Goal: Information Seeking & Learning: Check status

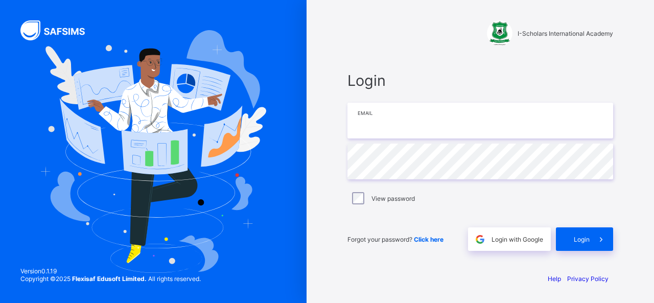
type input "**********"
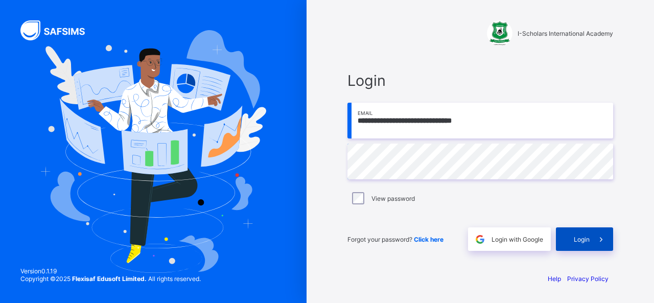
click at [572, 232] on div "Login" at bounding box center [584, 238] width 57 height 23
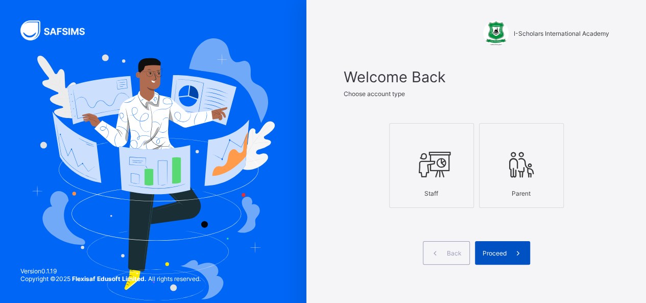
click at [502, 252] on span "Proceed" at bounding box center [495, 253] width 24 height 8
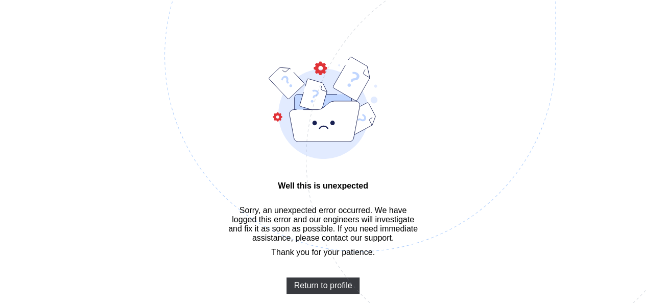
scroll to position [31, 0]
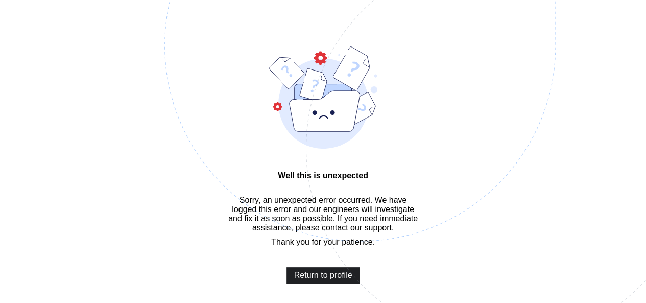
click at [306, 280] on span "Return to profile" at bounding box center [323, 275] width 58 height 9
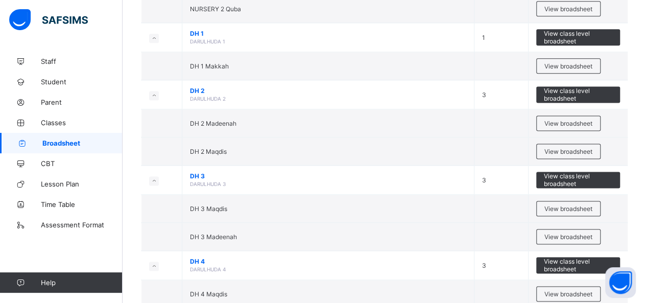
scroll to position [656, 0]
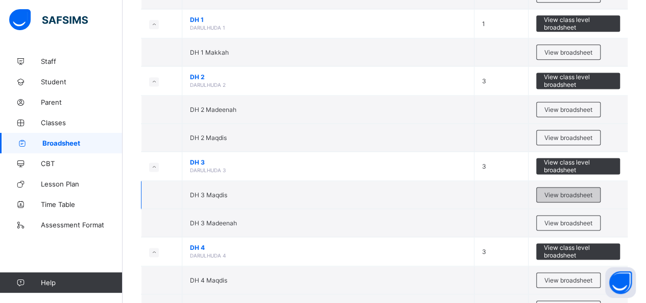
click at [571, 191] on span "View broadsheet" at bounding box center [569, 195] width 48 height 8
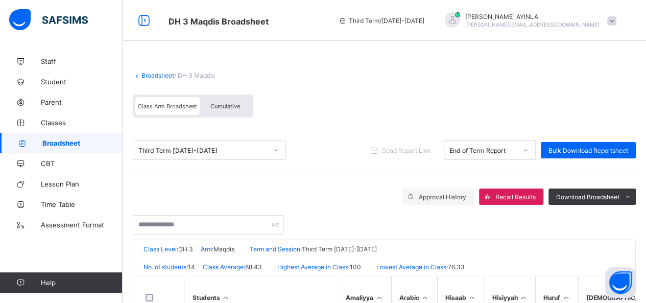
click at [231, 112] on div "Cumulative" at bounding box center [225, 106] width 51 height 18
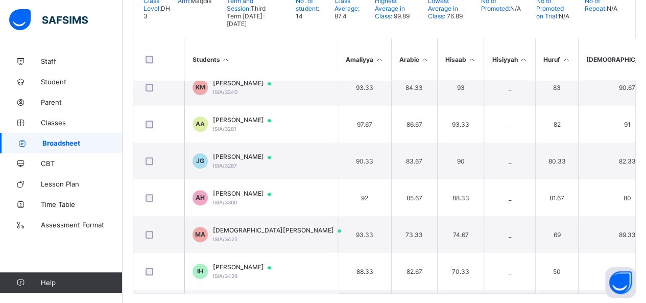
scroll to position [238, 0]
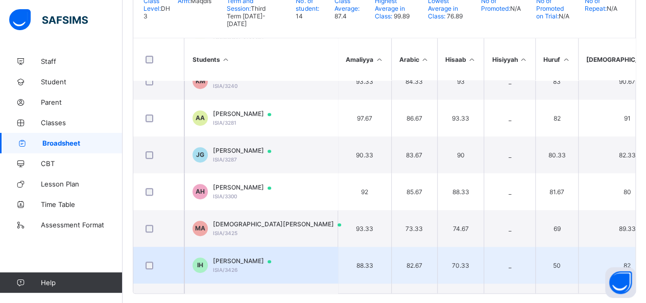
click at [311, 264] on td "IH IMAM ABUBAKAR USMAN HABIB ISIA/3426" at bounding box center [260, 265] width 153 height 37
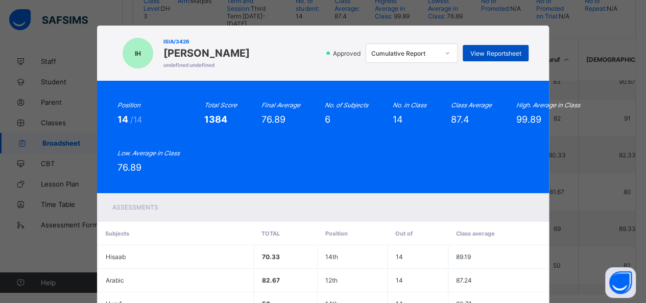
click at [510, 52] on span "View Reportsheet" at bounding box center [495, 54] width 51 height 8
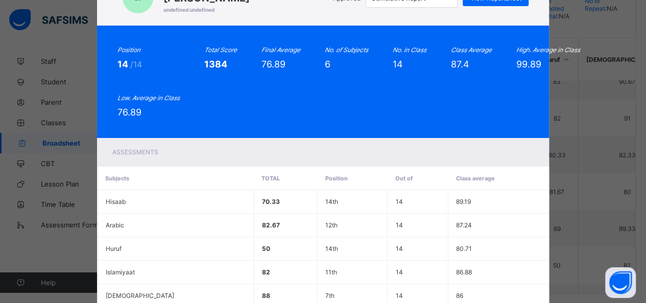
scroll to position [171, 0]
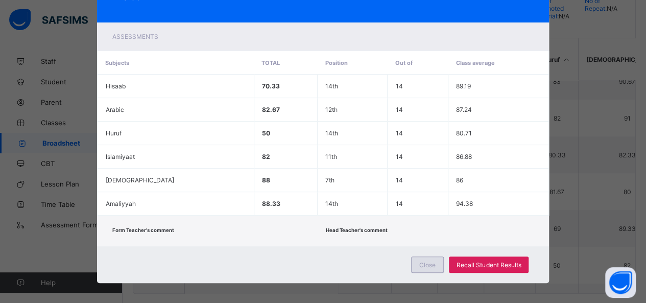
click at [434, 261] on span "Close" at bounding box center [427, 265] width 16 height 8
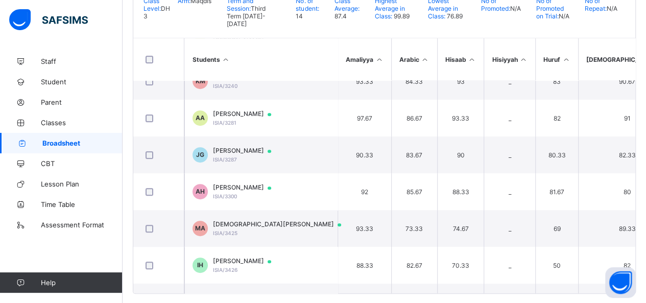
click at [79, 142] on span "Broadsheet" at bounding box center [82, 143] width 80 height 8
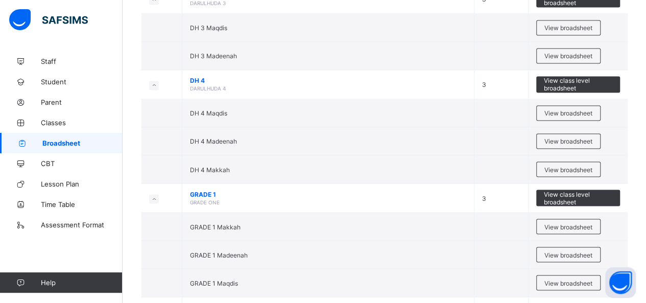
scroll to position [842, 0]
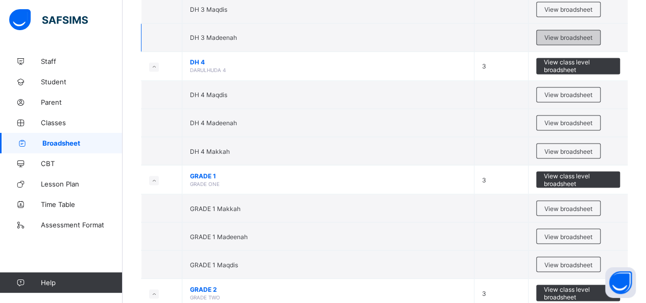
click at [563, 30] on div "View broadsheet" at bounding box center [568, 37] width 64 height 15
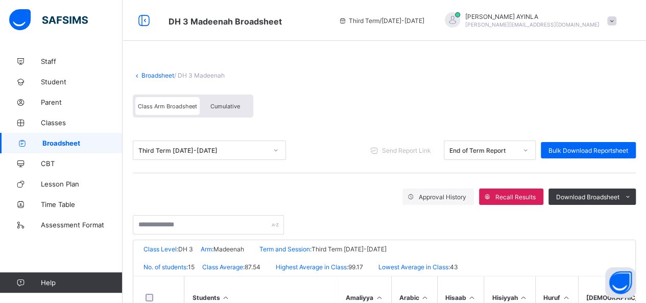
click at [230, 108] on span "Cumulative" at bounding box center [225, 106] width 30 height 7
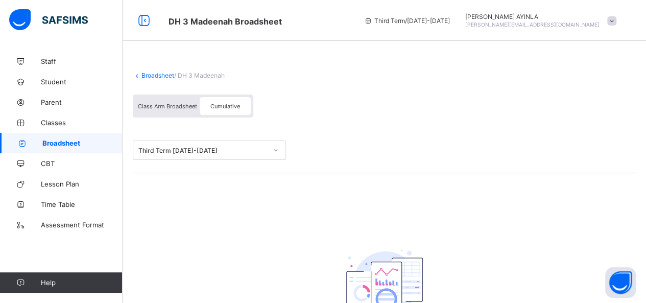
click at [230, 107] on span "Cumulative" at bounding box center [225, 106] width 30 height 7
click at [236, 106] on span "Cumulative" at bounding box center [225, 106] width 30 height 7
click at [221, 106] on span "Cumulative" at bounding box center [225, 106] width 30 height 7
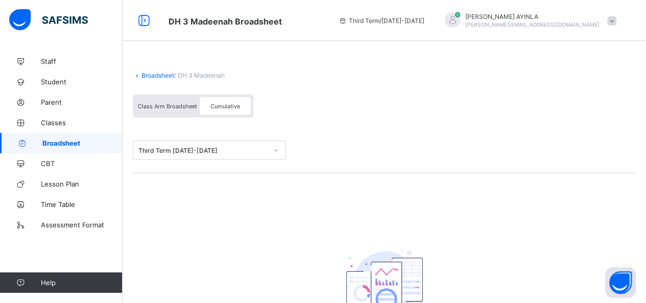
click at [155, 75] on link "Broadsheet" at bounding box center [158, 76] width 33 height 8
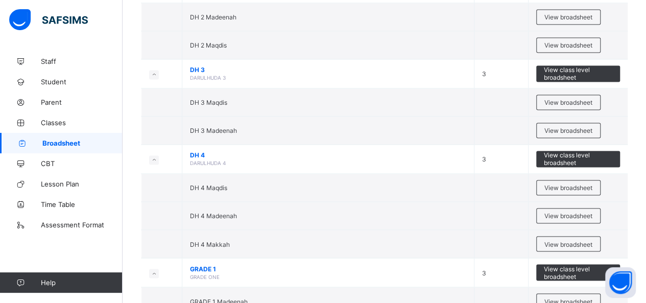
scroll to position [754, 0]
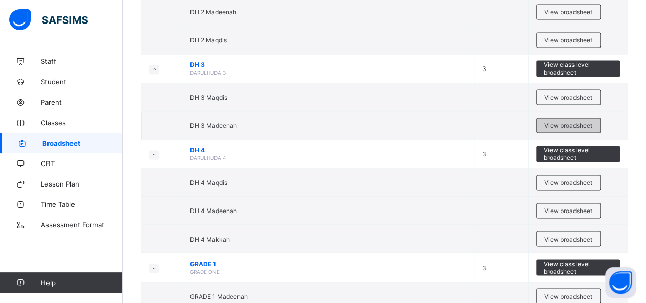
click at [580, 122] on span "View broadsheet" at bounding box center [569, 126] width 48 height 8
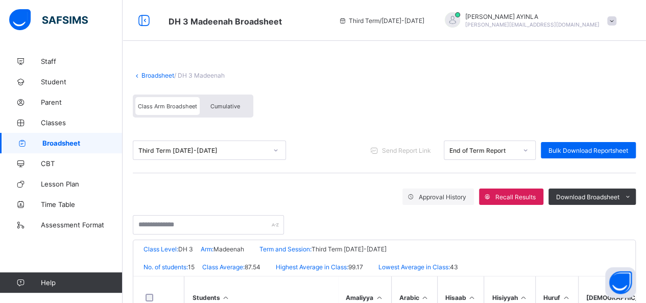
click at [229, 112] on div "Cumulative" at bounding box center [225, 106] width 51 height 18
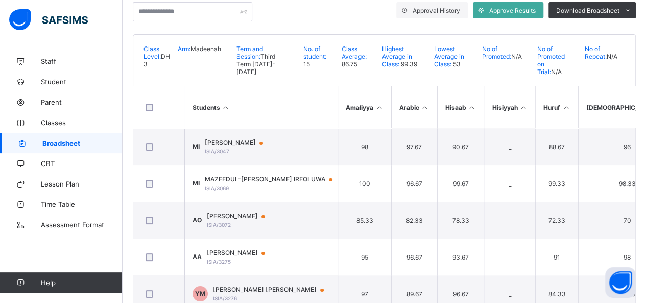
scroll to position [190, 0]
click at [513, 7] on span "Approve Results" at bounding box center [512, 10] width 46 height 8
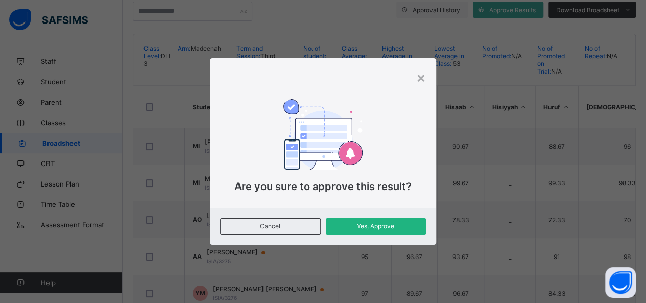
click at [384, 222] on div "Yes, Approve" at bounding box center [376, 226] width 100 height 16
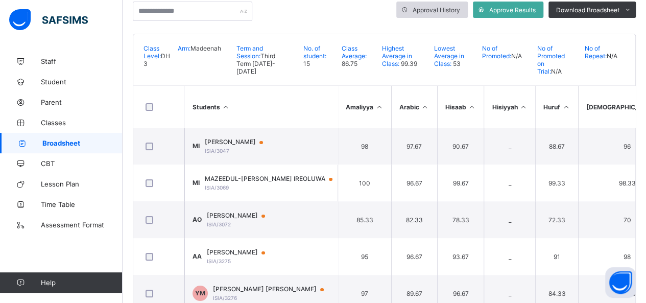
click at [449, 10] on span "Approval History" at bounding box center [437, 10] width 48 height 8
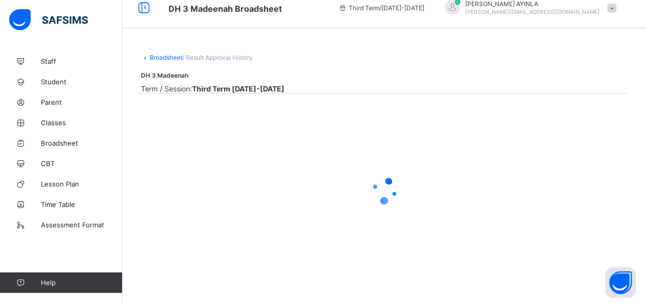
scroll to position [54, 0]
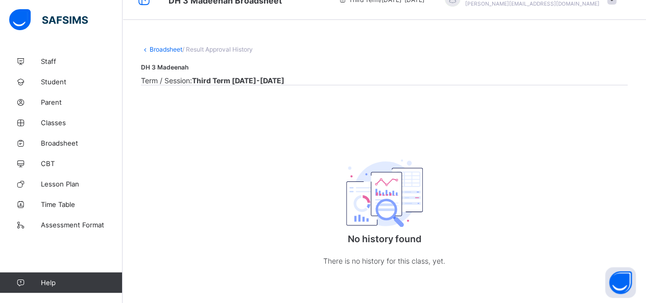
click at [442, 151] on div "No history found There is no history for this class, yet." at bounding box center [384, 209] width 204 height 156
click at [145, 45] on icon at bounding box center [145, 49] width 9 height 8
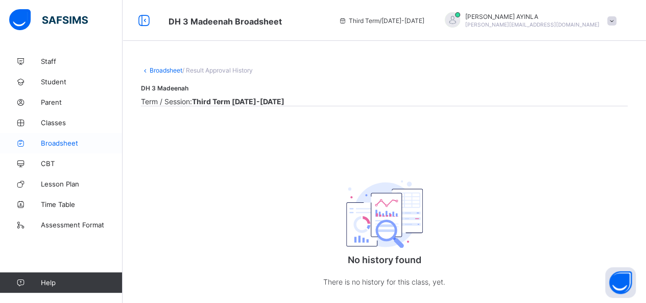
click at [74, 141] on span "Broadsheet" at bounding box center [82, 143] width 82 height 8
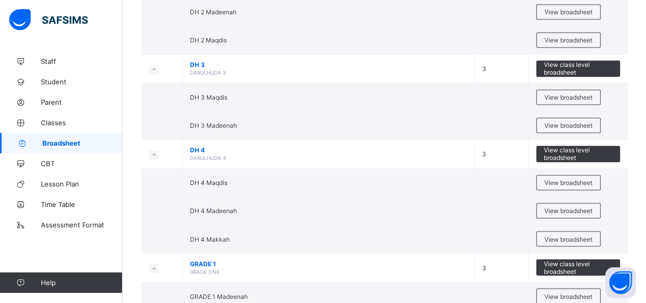
scroll to position [795, 0]
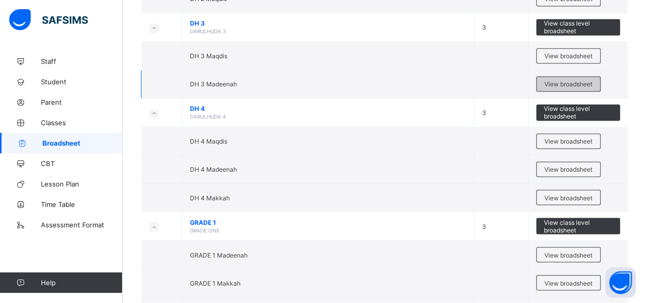
click at [559, 80] on span "View broadsheet" at bounding box center [569, 84] width 48 height 8
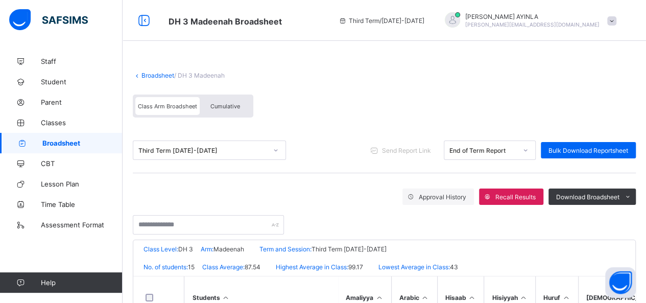
click at [220, 107] on span "Cumulative" at bounding box center [225, 106] width 30 height 7
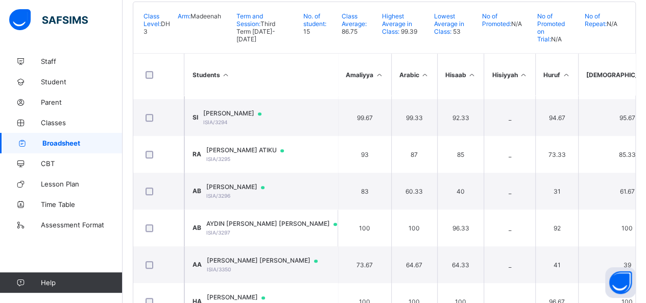
scroll to position [342, 0]
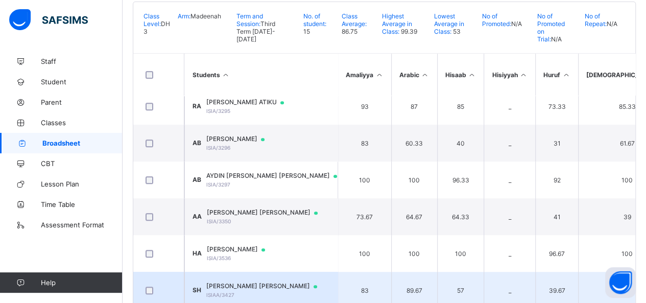
click at [246, 282] on div "SHIEK UMAR USMAN HABIB ISIAA/3427" at bounding box center [266, 290] width 121 height 16
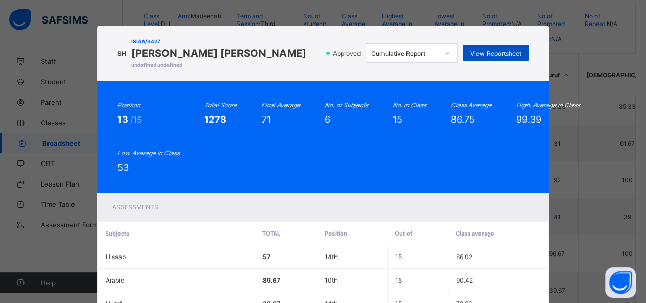
click at [496, 51] on span "View Reportsheet" at bounding box center [495, 54] width 51 height 8
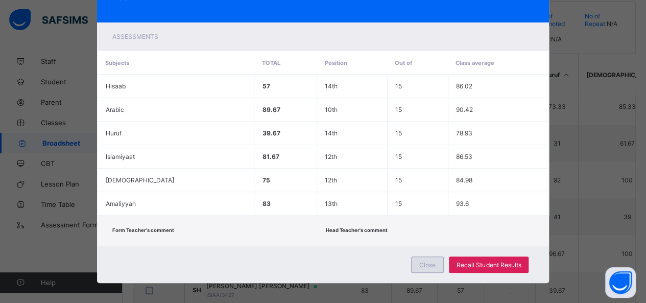
click at [427, 262] on span "Close" at bounding box center [427, 265] width 16 height 8
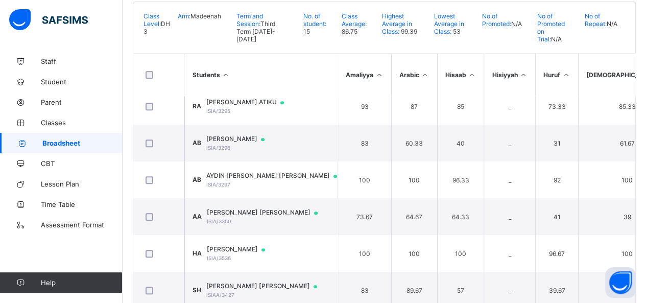
click at [88, 140] on span "Broadsheet" at bounding box center [82, 143] width 80 height 8
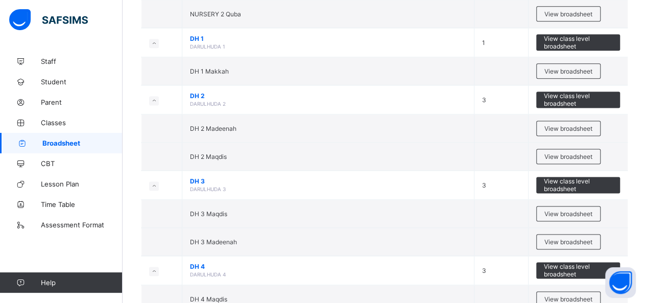
scroll to position [661, 0]
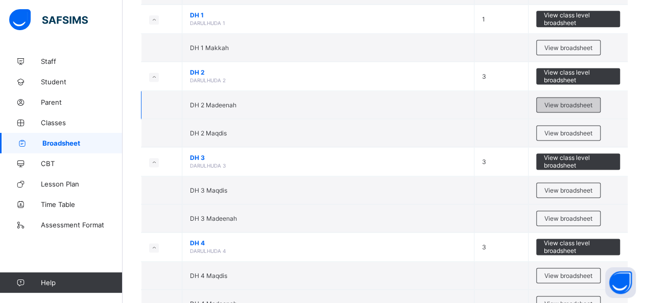
click at [565, 101] on span "View broadsheet" at bounding box center [569, 105] width 48 height 8
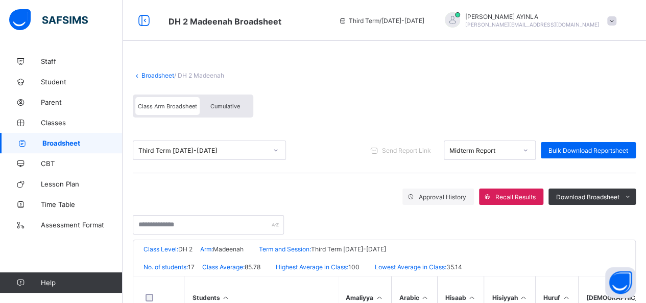
click at [223, 106] on span "Cumulative" at bounding box center [225, 106] width 30 height 7
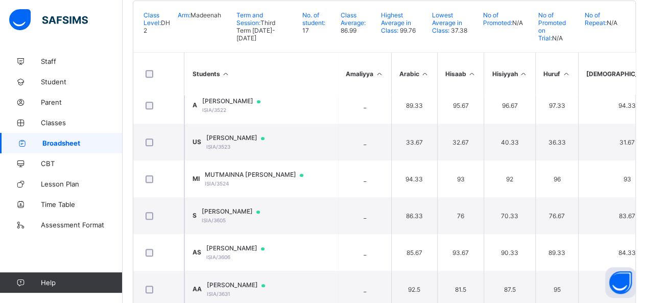
scroll to position [399, 0]
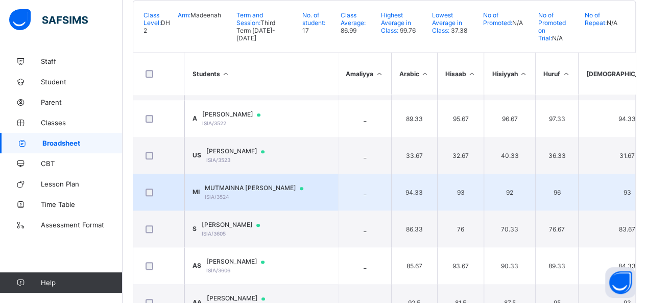
click at [304, 187] on div "MUTMAINNA ADUKE IBRAHIM ISIA/3524" at bounding box center [259, 192] width 108 height 16
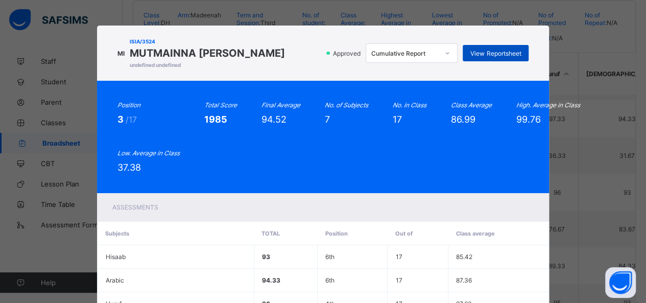
click at [493, 52] on span "View Reportsheet" at bounding box center [495, 54] width 51 height 8
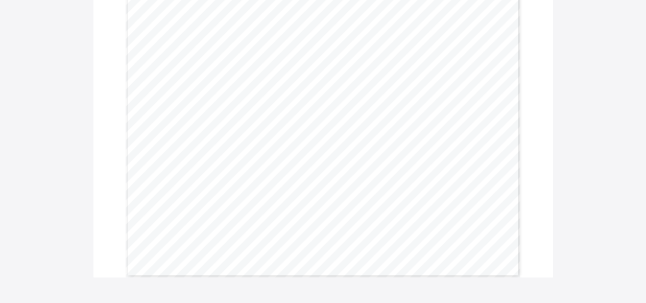
scroll to position [400, 0]
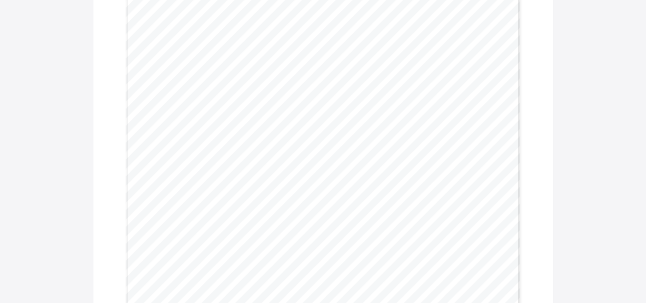
scroll to position [220, 0]
click at [107, 163] on div "I-Scholars International Academy MOTTO: Building great minds........Nurturing g…" at bounding box center [323, 152] width 460 height 559
